Goal: Task Accomplishment & Management: Use online tool/utility

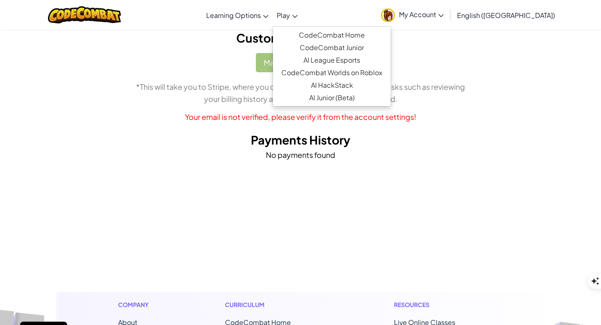
click at [298, 15] on icon at bounding box center [294, 16] width 5 height 3
click at [356, 35] on link "CodeCombat Home" at bounding box center [332, 35] width 118 height 13
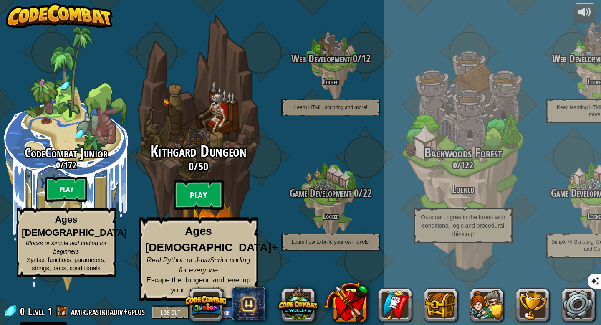
click at [202, 210] on btn "Play" at bounding box center [199, 195] width 50 height 30
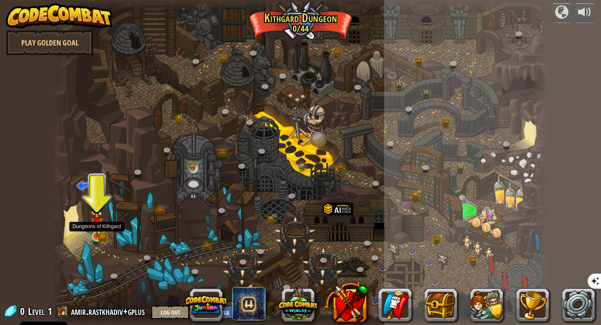
click at [98, 230] on img at bounding box center [97, 224] width 13 height 28
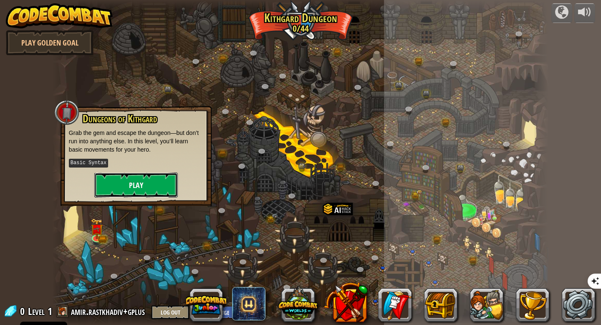
click at [135, 180] on button "Play" at bounding box center [135, 184] width 83 height 25
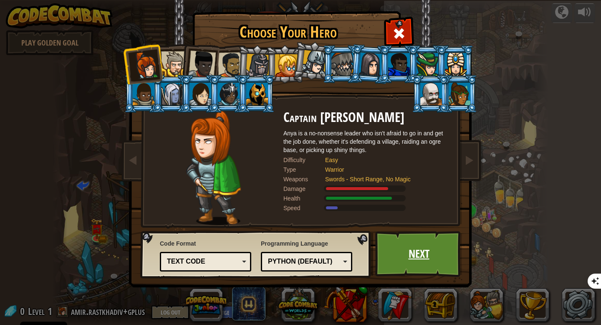
click at [412, 258] on link "Next" at bounding box center [418, 254] width 87 height 46
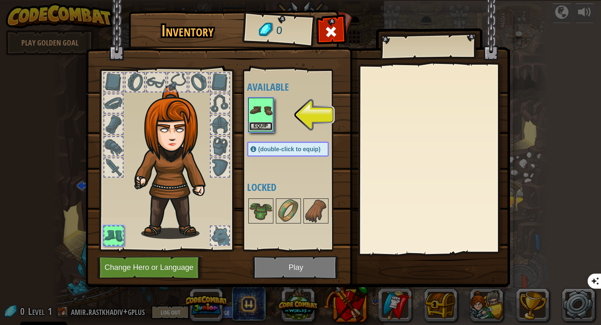
click at [266, 127] on button "Equip" at bounding box center [260, 126] width 23 height 9
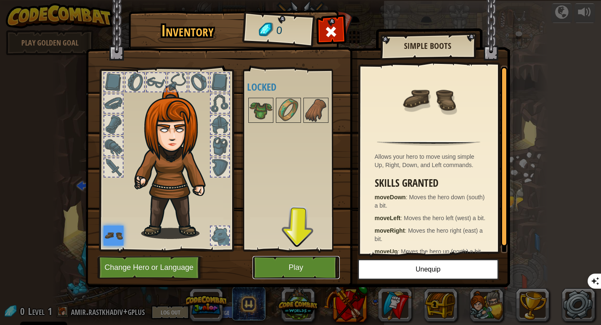
click at [303, 264] on button "Play" at bounding box center [295, 267] width 87 height 23
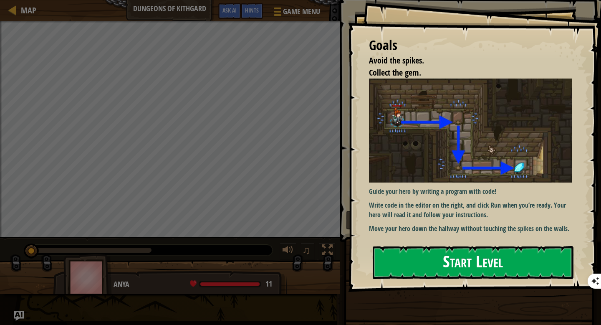
click at [459, 262] on button "Start Level" at bounding box center [473, 262] width 201 height 33
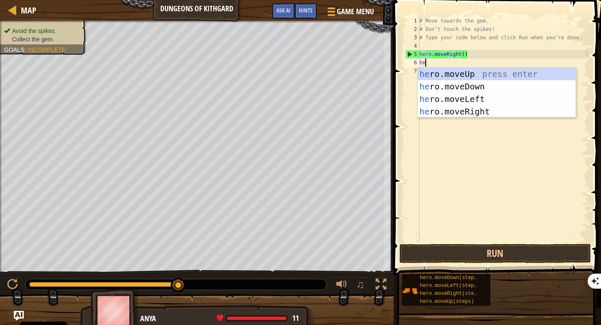
scroll to position [4, 0]
type textarea "here"
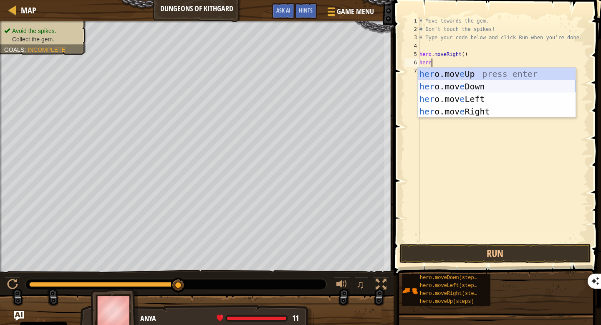
click at [479, 87] on div "her o.mov e Up press enter her o.mov e Down press enter her o.mov e Left press …" at bounding box center [497, 105] width 158 height 75
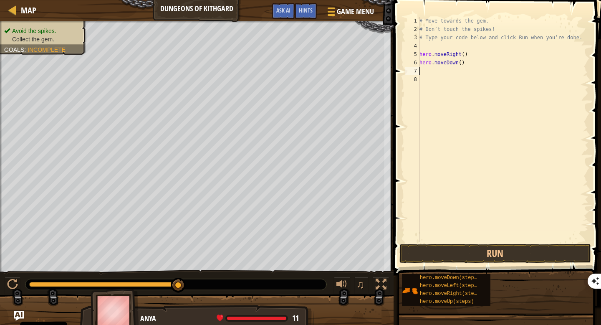
scroll to position [4, 0]
click at [493, 255] on button "Run" at bounding box center [495, 253] width 192 height 19
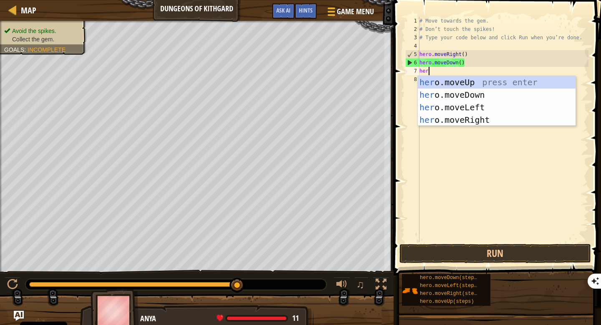
type textarea "here"
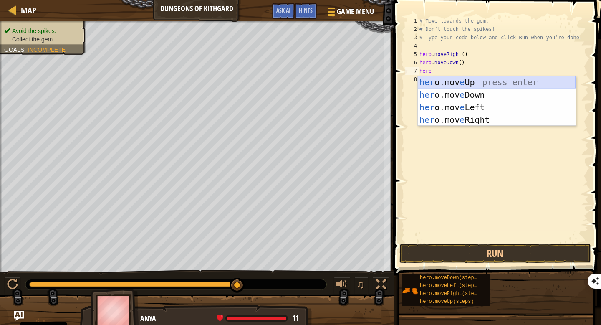
click at [473, 80] on div "her o.mov e Up press enter her o.mov e Down press enter her o.mov e Left press …" at bounding box center [497, 113] width 158 height 75
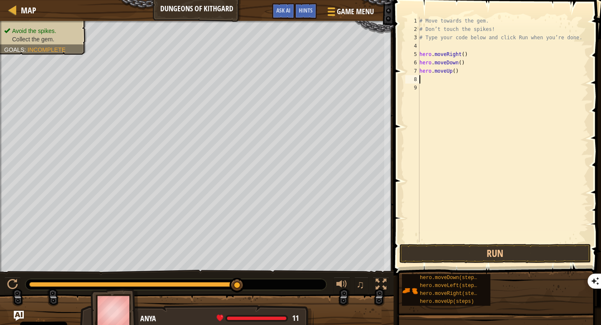
scroll to position [4, 0]
click at [495, 252] on button "Run" at bounding box center [495, 253] width 192 height 19
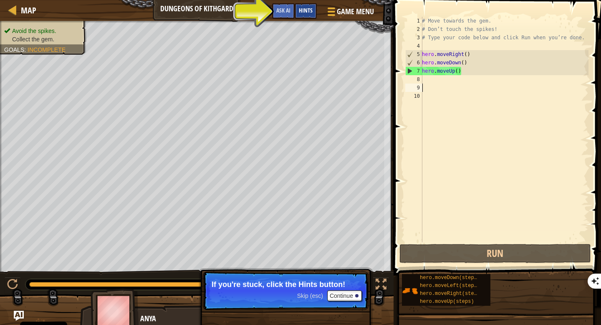
click at [309, 13] on span "Hints" at bounding box center [306, 10] width 14 height 8
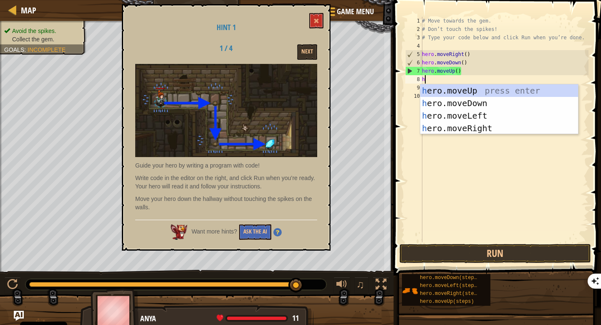
type textarea "her"
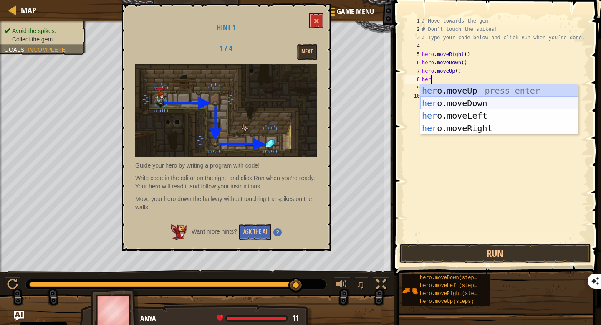
click at [471, 103] on div "her o.moveUp press enter her o.moveDown press enter her o.moveLeft press enter …" at bounding box center [499, 121] width 158 height 75
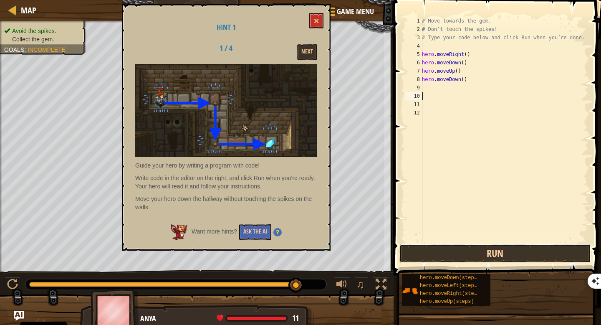
click at [493, 249] on button "Run" at bounding box center [495, 253] width 192 height 19
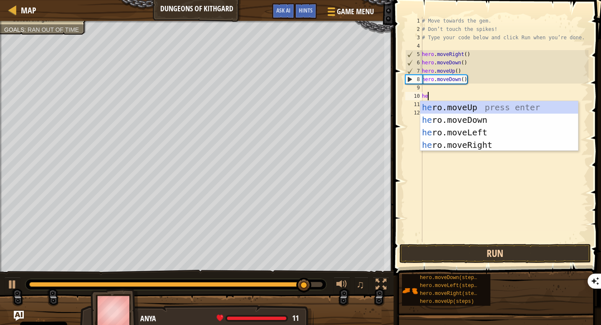
type textarea "her"
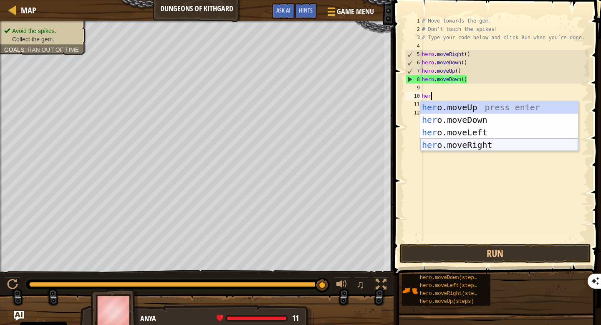
click at [479, 146] on div "her o.moveUp press enter her o.moveDown press enter her o.moveLeft press enter …" at bounding box center [499, 138] width 158 height 75
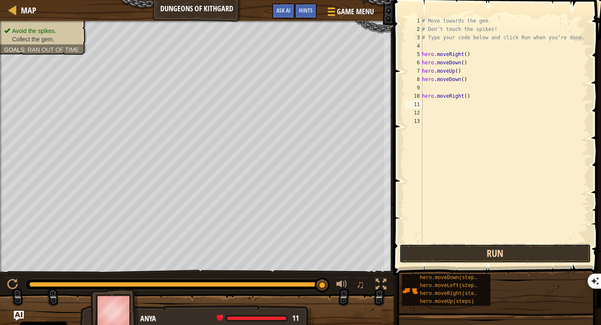
click at [506, 251] on button "Run" at bounding box center [495, 253] width 192 height 19
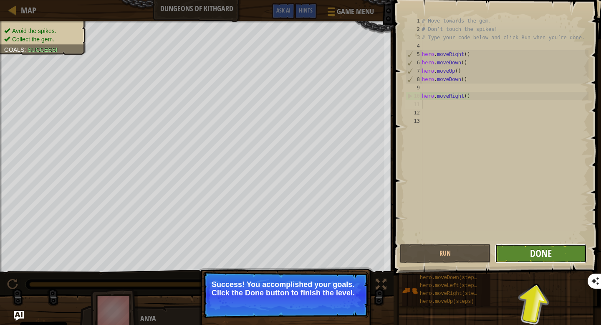
click at [545, 255] on span "Done" at bounding box center [541, 252] width 22 height 13
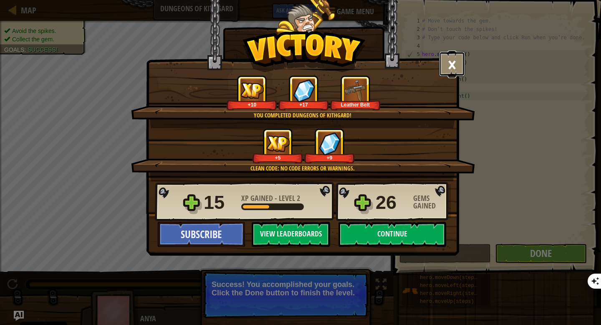
click at [459, 61] on button "×" at bounding box center [452, 63] width 26 height 25
